Goal: Task Accomplishment & Management: Manage account settings

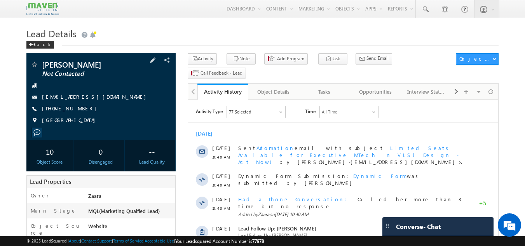
click at [99, 97] on link "KIRUTHIKAMANIVANNAN629@GMAIL.COM" at bounding box center [96, 96] width 108 height 7
click at [327, 87] on div "Tasks" at bounding box center [324, 91] width 38 height 9
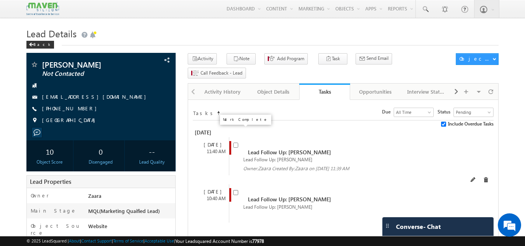
click at [235, 143] on input "checkbox" at bounding box center [235, 145] width 5 height 5
checkbox input "false"
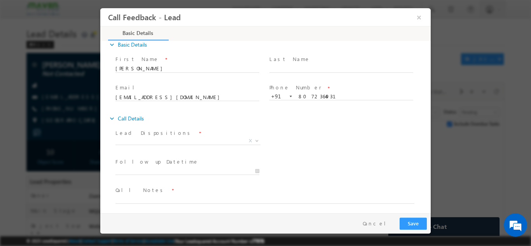
scroll to position [12, 0]
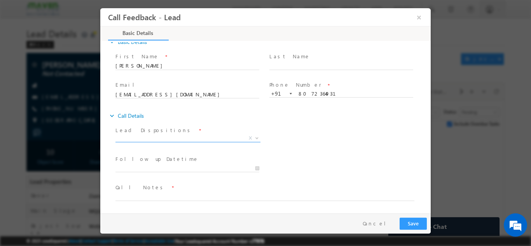
click at [132, 136] on span "X" at bounding box center [187, 138] width 145 height 8
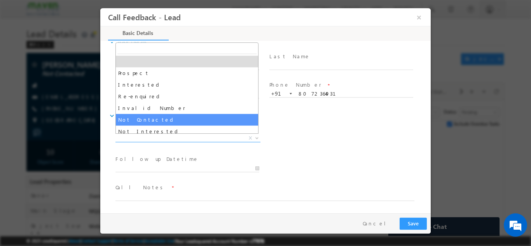
select select "Not Contacted"
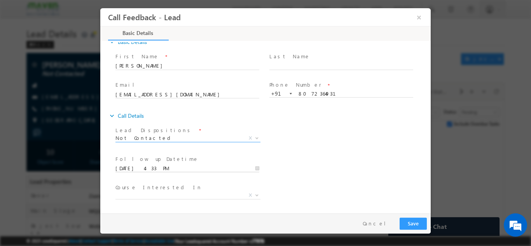
click at [141, 170] on input "05/09/2025 4:33 PM" at bounding box center [187, 168] width 144 height 8
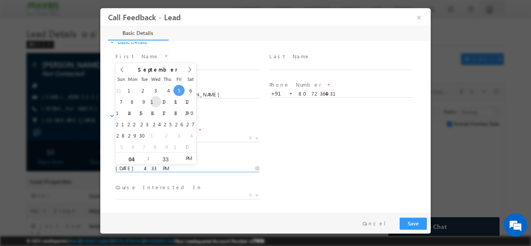
type input "10/09/2025 4:33 PM"
click at [306, 147] on div "Lead Dispositions * Prospect Interested Re-enquired Invalid Number Not Contacte…" at bounding box center [272, 138] width 317 height 29
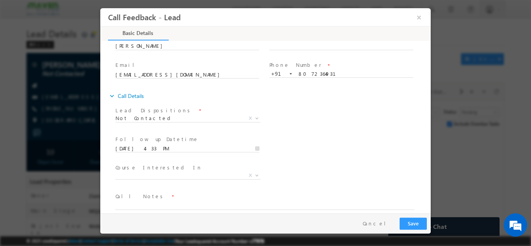
scroll to position [41, 0]
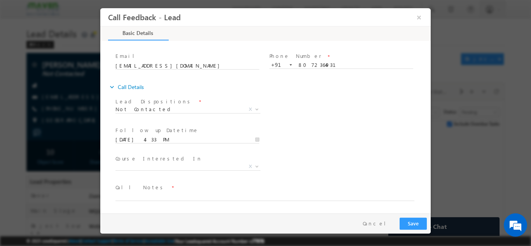
click at [161, 183] on span "Call Notes *" at bounding box center [260, 187] width 290 height 9
click at [162, 193] on textarea at bounding box center [264, 195] width 299 height 9
type textarea "NPU"
click at [402, 221] on button "Save" at bounding box center [412, 223] width 27 height 12
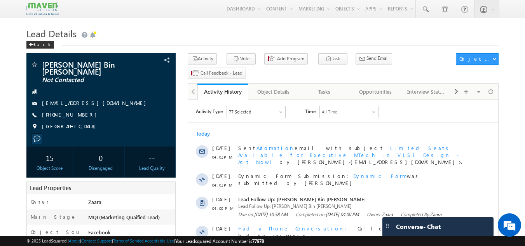
scroll to position [39, 0]
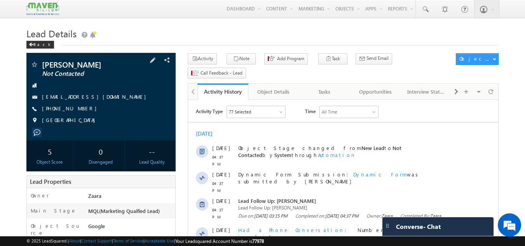
click at [79, 110] on div "+91-9847545201" at bounding box center [101, 109] width 142 height 8
copy div "+91-9847545201"
drag, startPoint x: 66, startPoint y: 104, endPoint x: 58, endPoint y: 114, distance: 12.7
click at [58, 114] on div "NAVNEET SHUBHAM Not Contacted navneetshubham1@gmail.com +91-9847545201 India" at bounding box center [101, 95] width 142 height 68
drag, startPoint x: 52, startPoint y: 109, endPoint x: 79, endPoint y: 109, distance: 26.4
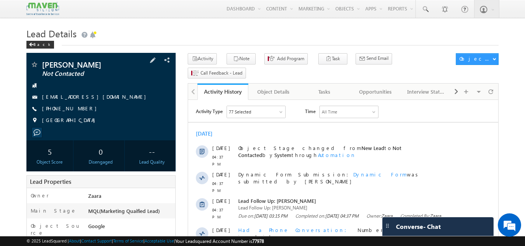
click at [79, 109] on span "[PHONE_NUMBER]" at bounding box center [71, 109] width 59 height 8
copy span "9847545201"
click at [76, 98] on link "navneetshubham1@gmail.com" at bounding box center [96, 96] width 108 height 7
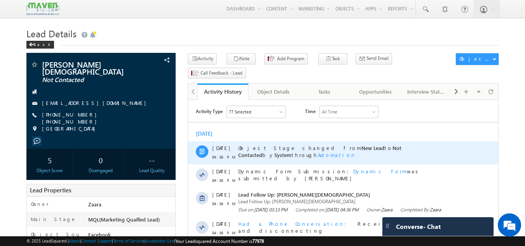
click at [247, 149] on span "Object Stage changed from New Lead to Not Contacted by System through Automation" at bounding box center [319, 151] width 163 height 14
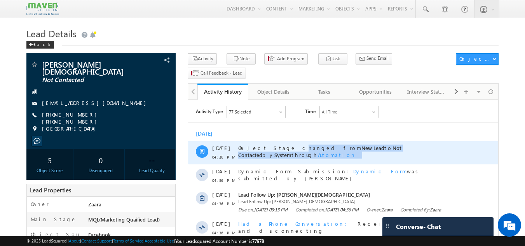
click at [247, 149] on span "Object Stage changed from New Lead to Not Contacted by System through Automation" at bounding box center [319, 151] width 163 height 14
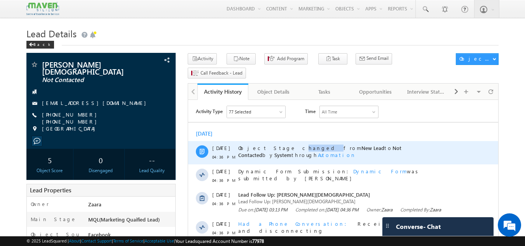
click at [247, 149] on span "Object Stage changed from New Lead to Not Contacted by System through Automation" at bounding box center [319, 151] width 163 height 14
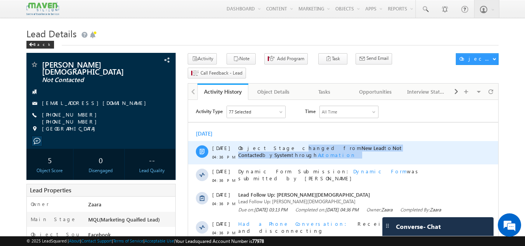
click at [247, 149] on span "Object Stage changed from New Lead to Not Contacted by System through Automation" at bounding box center [319, 151] width 163 height 14
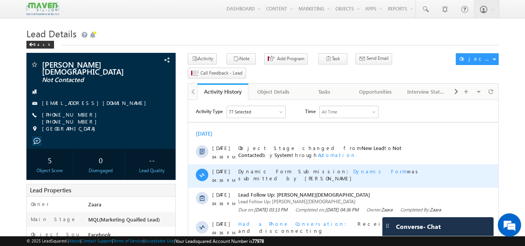
click at [244, 172] on span "Dynamic Form Submission: Dynamic Form was submitted by [PERSON_NAME]" at bounding box center [351, 175] width 227 height 14
click at [244, 172] on span "Dynamic Form Submission: Dynamic Form was submitted by Zaara" at bounding box center [351, 175] width 227 height 14
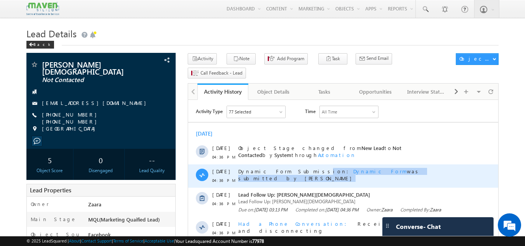
click at [244, 172] on span "Dynamic Form Submission: Dynamic Form was submitted by Zaara" at bounding box center [351, 175] width 227 height 14
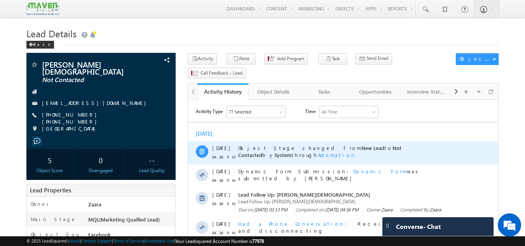
drag, startPoint x: 238, startPoint y: 151, endPoint x: 252, endPoint y: 151, distance: 13.6
drag, startPoint x: 252, startPoint y: 151, endPoint x: 226, endPoint y: 159, distance: 26.7
click at [226, 159] on span "04:36 PM" at bounding box center [223, 156] width 23 height 7
click at [309, 160] on div "Object Stage changed from New Lead to Not Contacted by System through Automation" at bounding box center [351, 152] width 227 height 23
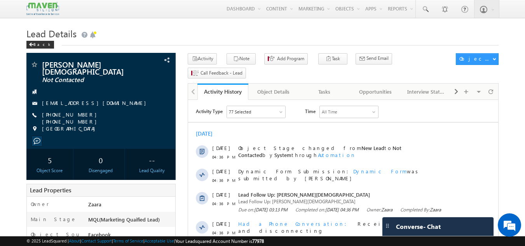
click at [328, 137] on div "[DATE]" at bounding box center [343, 133] width 310 height 7
click at [335, 87] on div "Tasks" at bounding box center [324, 91] width 38 height 9
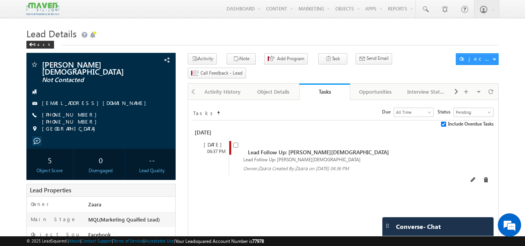
click at [234, 143] on input "checkbox" at bounding box center [235, 145] width 5 height 5
checkbox input "false"
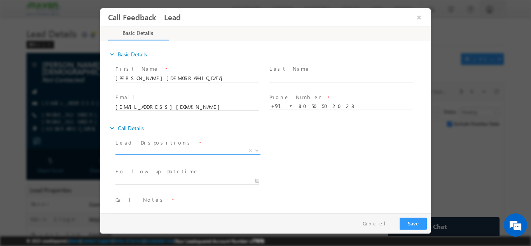
click at [164, 153] on span "X" at bounding box center [187, 150] width 145 height 8
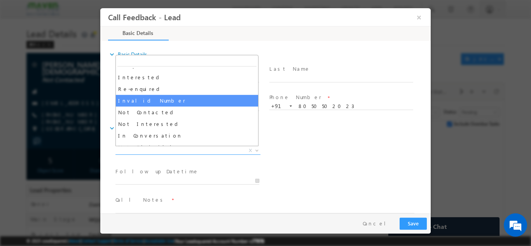
scroll to position [39, 0]
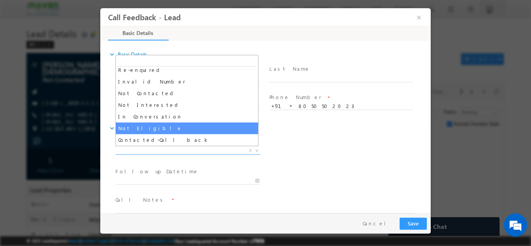
select select "Not Eligible"
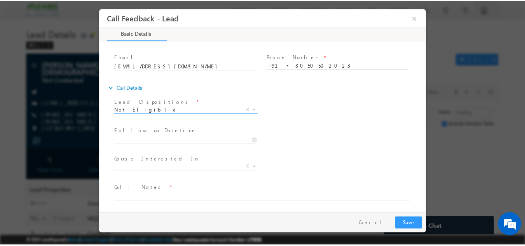
scroll to position [41, 0]
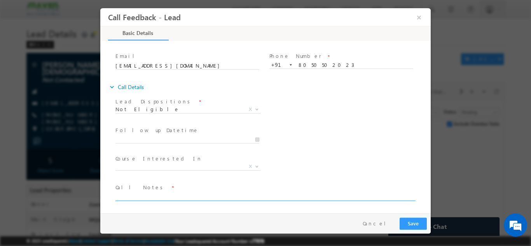
click at [131, 195] on textarea at bounding box center [264, 195] width 299 height 9
type textarea "Its an wrong number after my intro he started abusing"
click at [416, 223] on button "Save" at bounding box center [412, 223] width 27 height 12
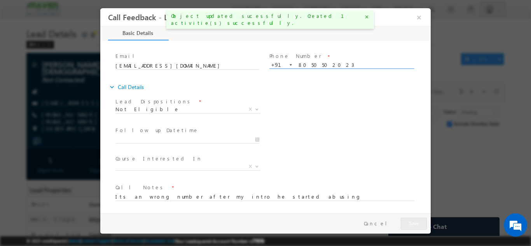
click at [306, 64] on input "8050502023" at bounding box center [341, 65] width 144 height 8
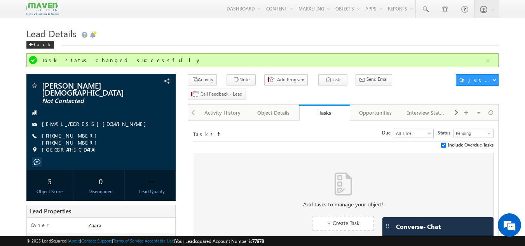
scroll to position [39, 0]
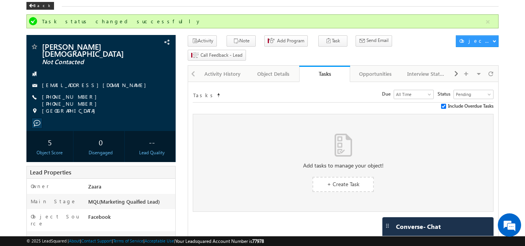
drag, startPoint x: 233, startPoint y: 63, endPoint x: 245, endPoint y: 72, distance: 14.8
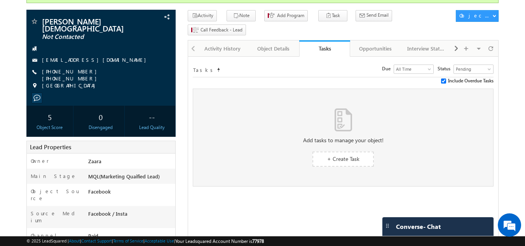
scroll to position [78, 0]
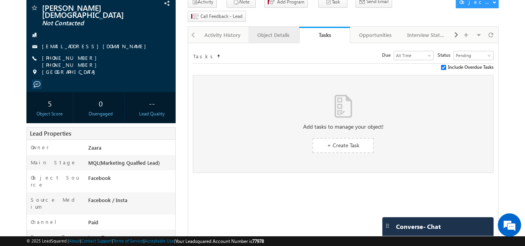
click at [272, 30] on div "Object Details" at bounding box center [273, 34] width 38 height 9
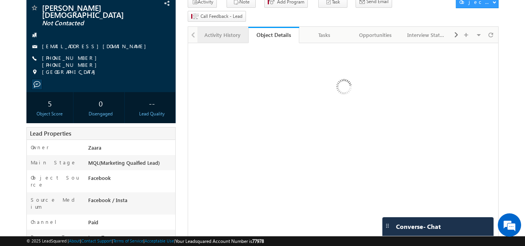
click at [230, 30] on div "Activity History" at bounding box center [223, 34] width 38 height 9
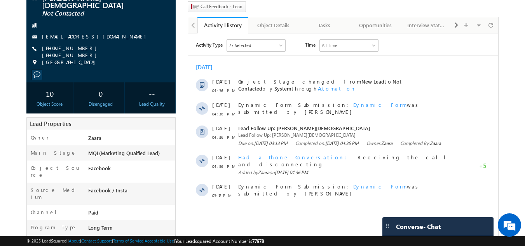
scroll to position [18, 0]
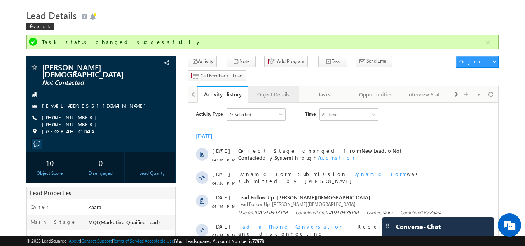
click at [268, 90] on div "Object Details" at bounding box center [273, 94] width 38 height 9
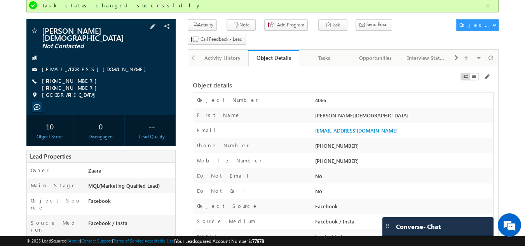
scroll to position [0, 0]
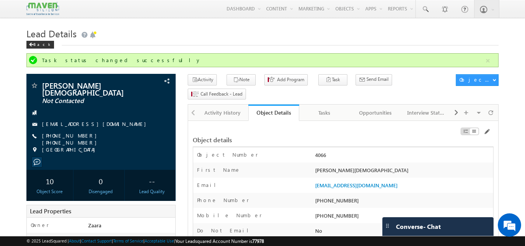
click at [225, 108] on div "Activity History" at bounding box center [223, 112] width 38 height 9
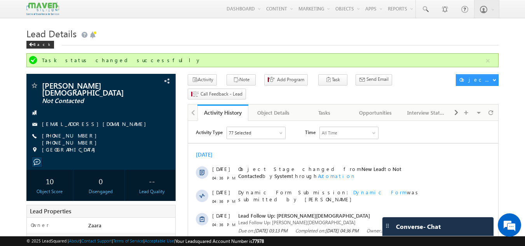
click at [225, 109] on div "Activity History" at bounding box center [222, 112] width 39 height 7
click at [328, 108] on div "Tasks" at bounding box center [324, 112] width 38 height 9
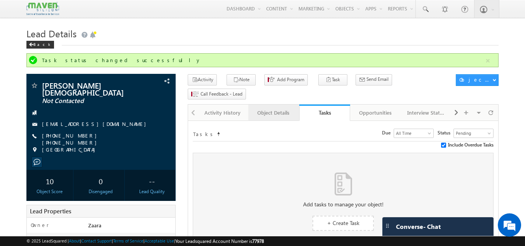
click at [287, 108] on div "Object Details" at bounding box center [273, 112] width 38 height 9
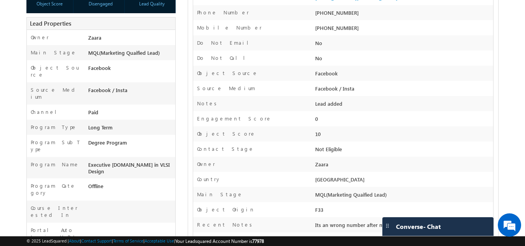
scroll to position [272, 0]
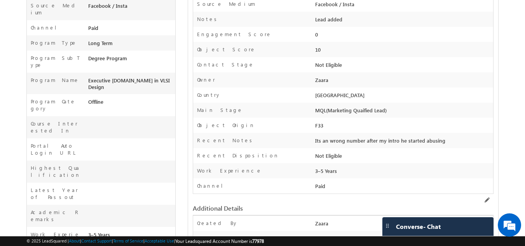
drag, startPoint x: 441, startPoint y: 128, endPoint x: 312, endPoint y: 129, distance: 128.9
click at [312, 133] on div "Recent Notes Its an wrong number after my intro he started abusing" at bounding box center [343, 140] width 300 height 15
click at [313, 137] on div "Its an wrong number after my intro he started abusing" at bounding box center [403, 142] width 180 height 11
drag, startPoint x: 315, startPoint y: 127, endPoint x: 441, endPoint y: 130, distance: 126.3
click at [441, 137] on div "Its an wrong number after my intro he started abusing" at bounding box center [403, 142] width 180 height 11
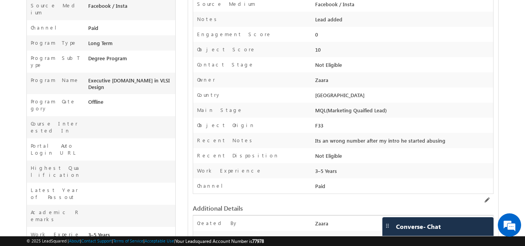
copy div "Its an wrong number after my intro he started abusing"
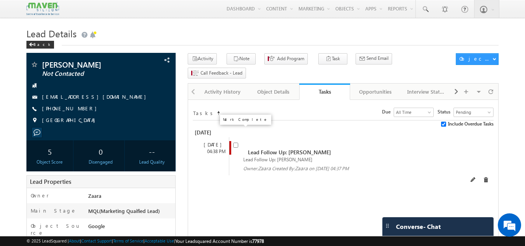
click at [233, 143] on input "checkbox" at bounding box center [235, 145] width 5 height 5
checkbox input "false"
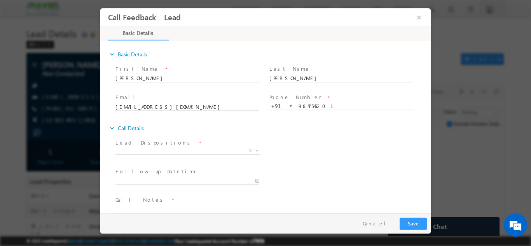
click at [142, 154] on span "Prospect Interested Re-enquired Invalid Number Not Contacted Not Interested In …" at bounding box center [190, 151] width 151 height 9
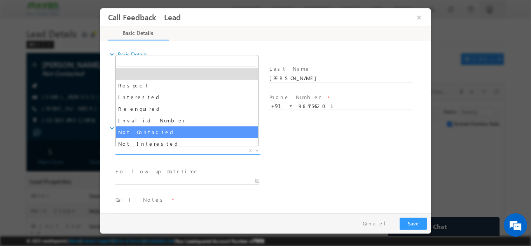
select select "Not Contacted"
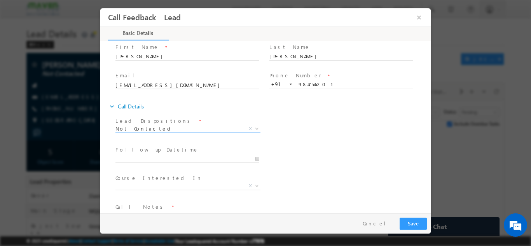
scroll to position [41, 0]
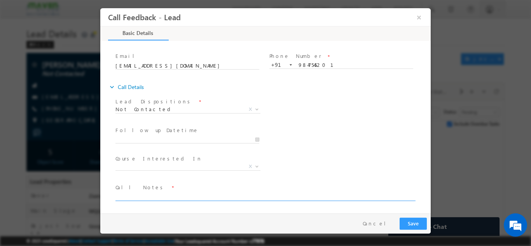
click at [157, 194] on textarea at bounding box center [264, 195] width 299 height 9
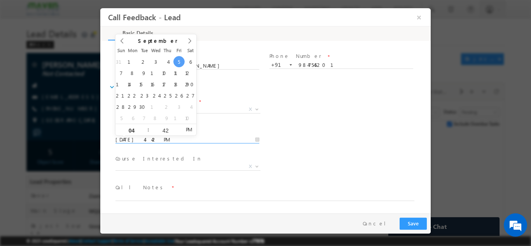
click at [162, 136] on input "05/09/2025 4:42 PM" at bounding box center [187, 140] width 144 height 8
type input "18/09/2025 4:42 PM"
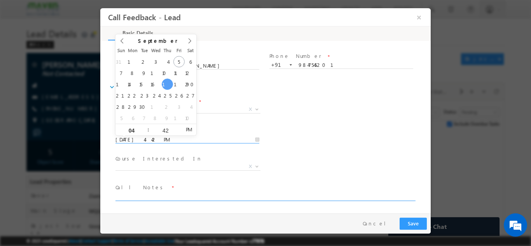
click at [143, 197] on textarea at bounding box center [264, 195] width 299 height 9
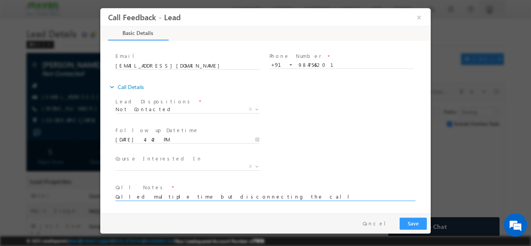
type textarea "Called multiple time but disconnecting the call"
click at [408, 226] on button "Save" at bounding box center [412, 223] width 27 height 12
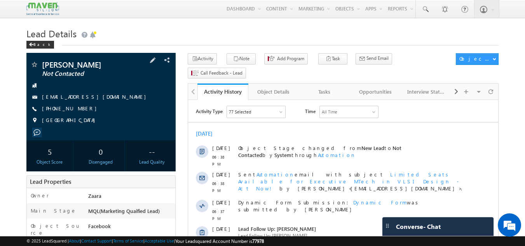
click at [79, 110] on div "[PHONE_NUMBER]" at bounding box center [101, 109] width 142 height 8
copy div "[PHONE_NUMBER]"
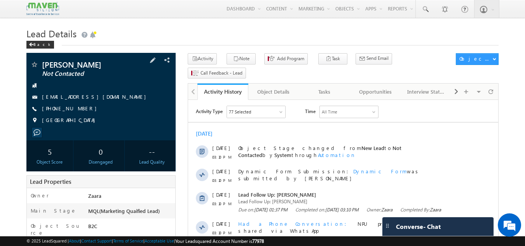
click at [87, 98] on link "[EMAIL_ADDRESS][DOMAIN_NAME]" at bounding box center [96, 96] width 108 height 7
click at [328, 87] on div "Tasks" at bounding box center [324, 91] width 38 height 9
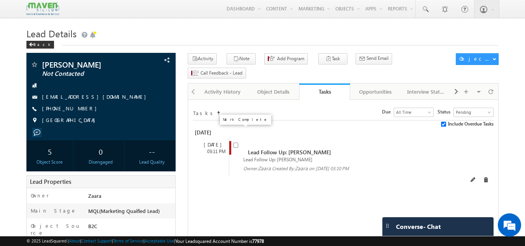
click at [233, 143] on input "checkbox" at bounding box center [235, 145] width 5 height 5
checkbox input "false"
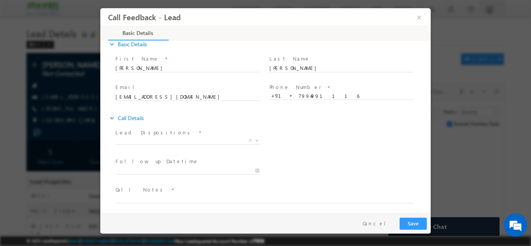
scroll to position [12, 0]
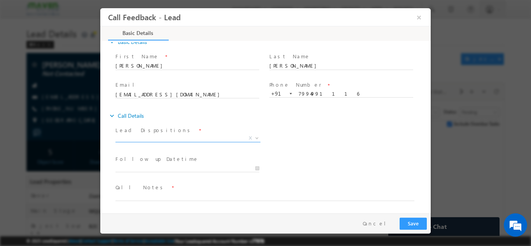
click at [155, 137] on span "X" at bounding box center [187, 138] width 145 height 8
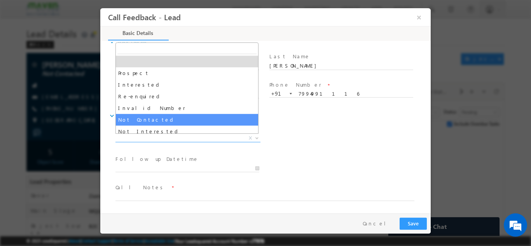
select select "Not Contacted"
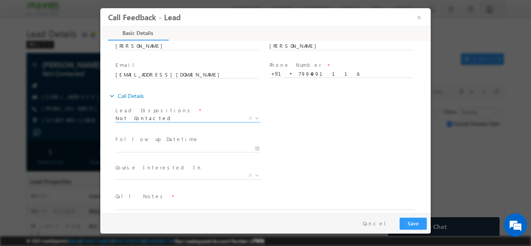
scroll to position [41, 0]
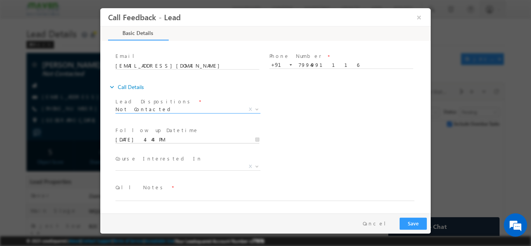
click at [146, 141] on input "05/09/2025 4:44 PM" at bounding box center [187, 140] width 144 height 8
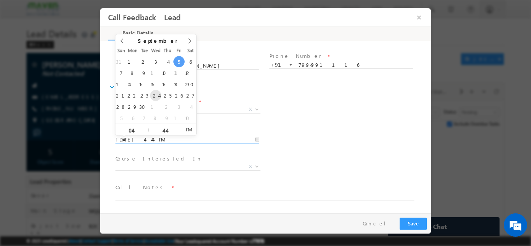
type input "24/09/2025 4:44 PM"
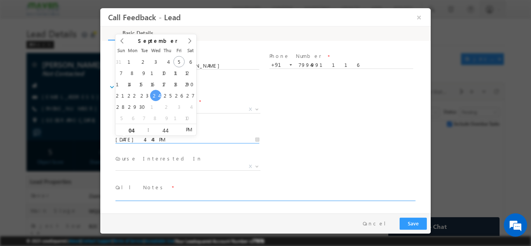
click at [178, 194] on textarea at bounding box center [264, 195] width 299 height 9
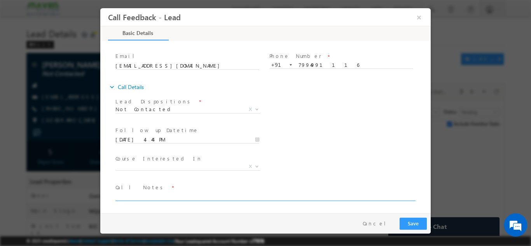
scroll to position [0, 0]
type textarea "Called multiple times but no response"
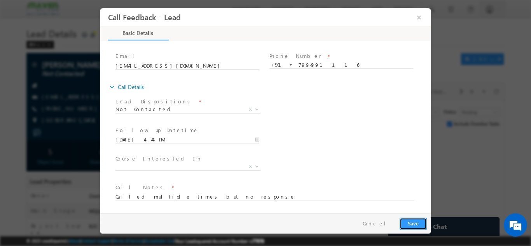
click at [414, 220] on button "Save" at bounding box center [412, 223] width 27 height 12
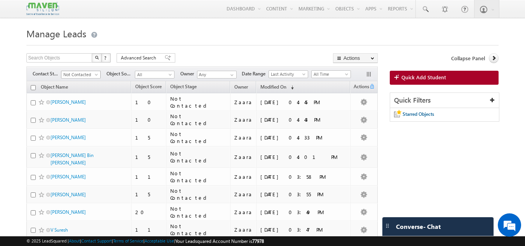
click at [85, 74] on span "Not Contacted" at bounding box center [79, 74] width 37 height 7
